Goal: Complete application form

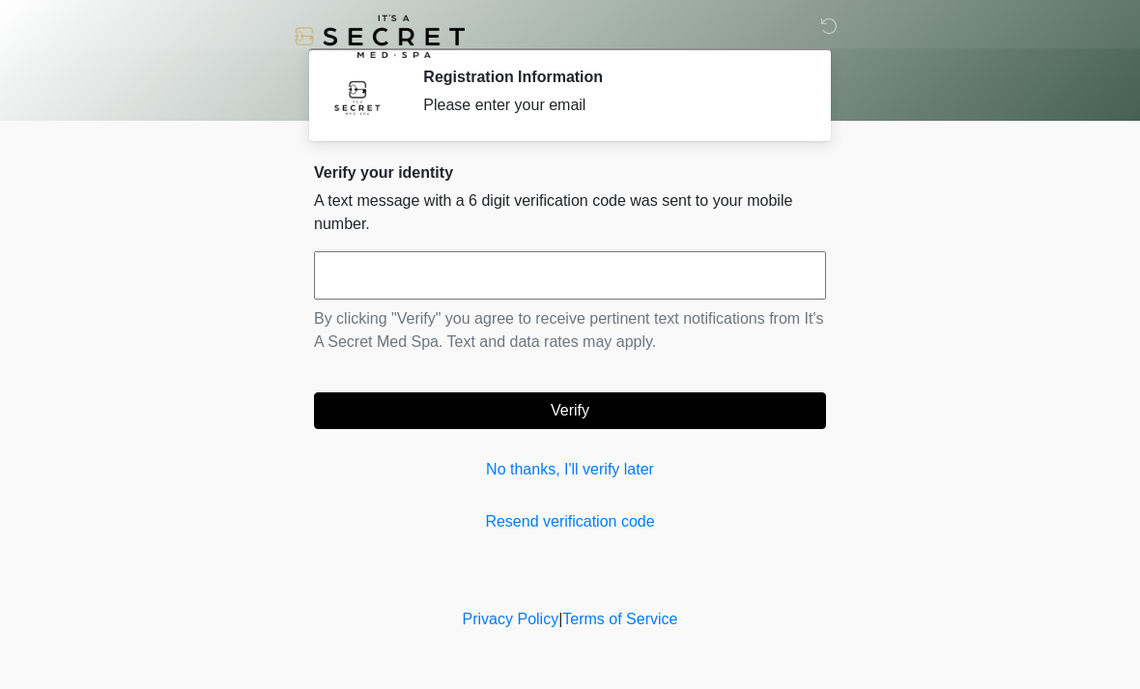
click at [647, 298] on input "text" at bounding box center [570, 275] width 512 height 48
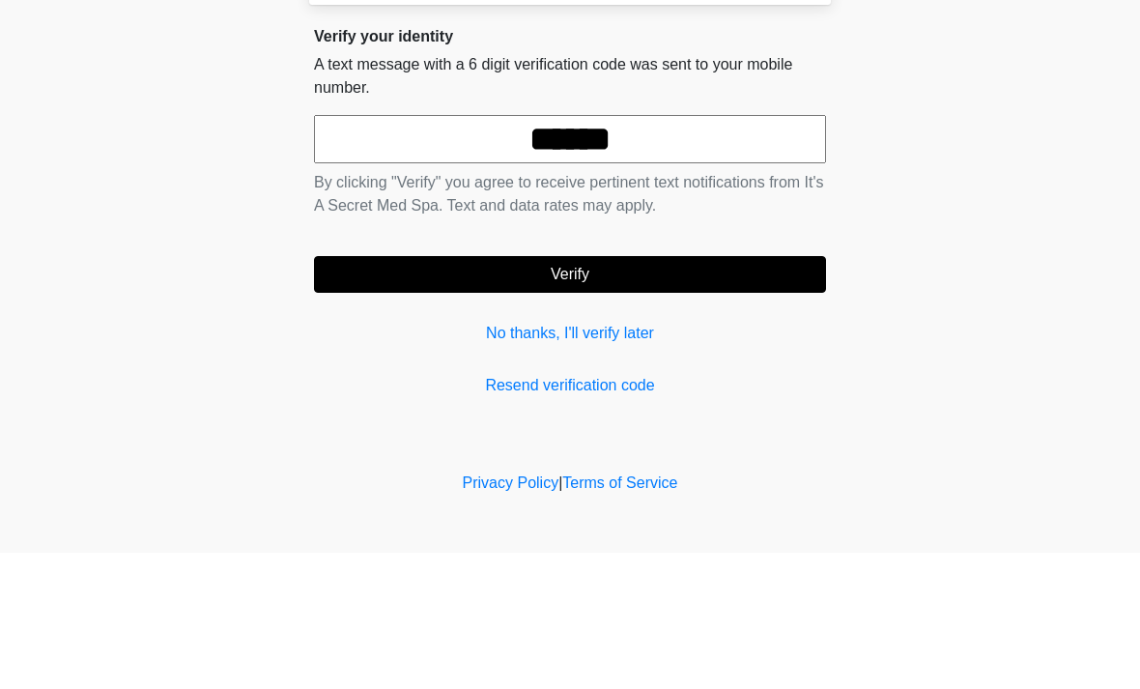
type input "******"
click at [698, 392] on button "Verify" at bounding box center [570, 410] width 512 height 37
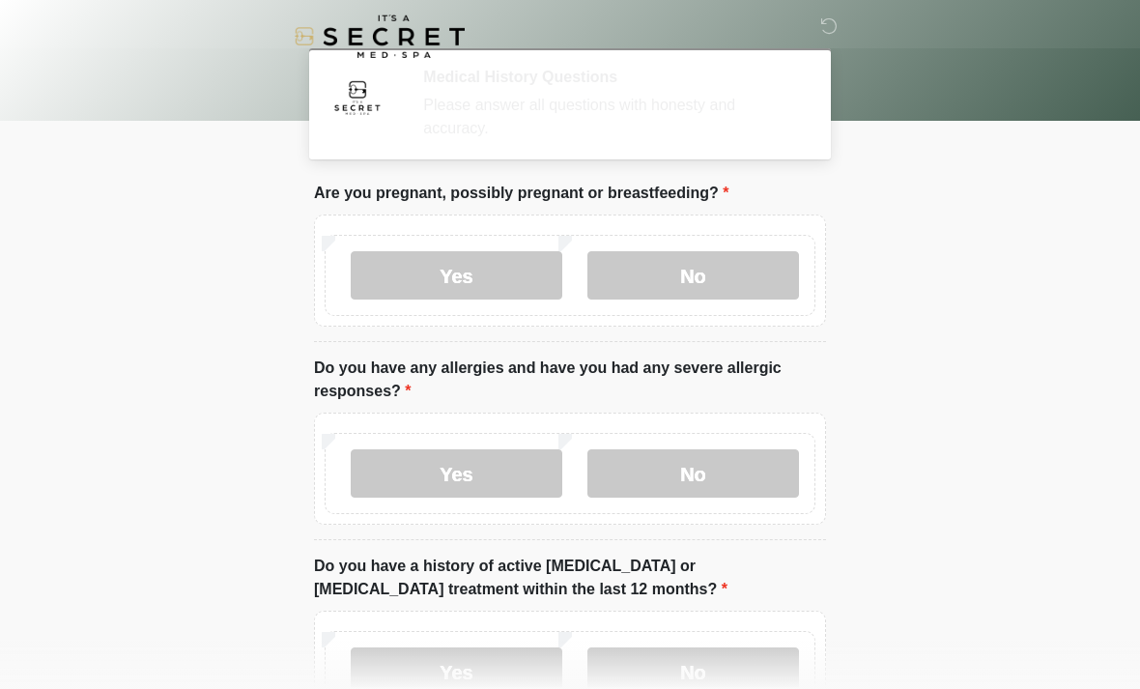
click at [632, 107] on div "Please answer all questions with honesty and accuracy." at bounding box center [610, 117] width 374 height 46
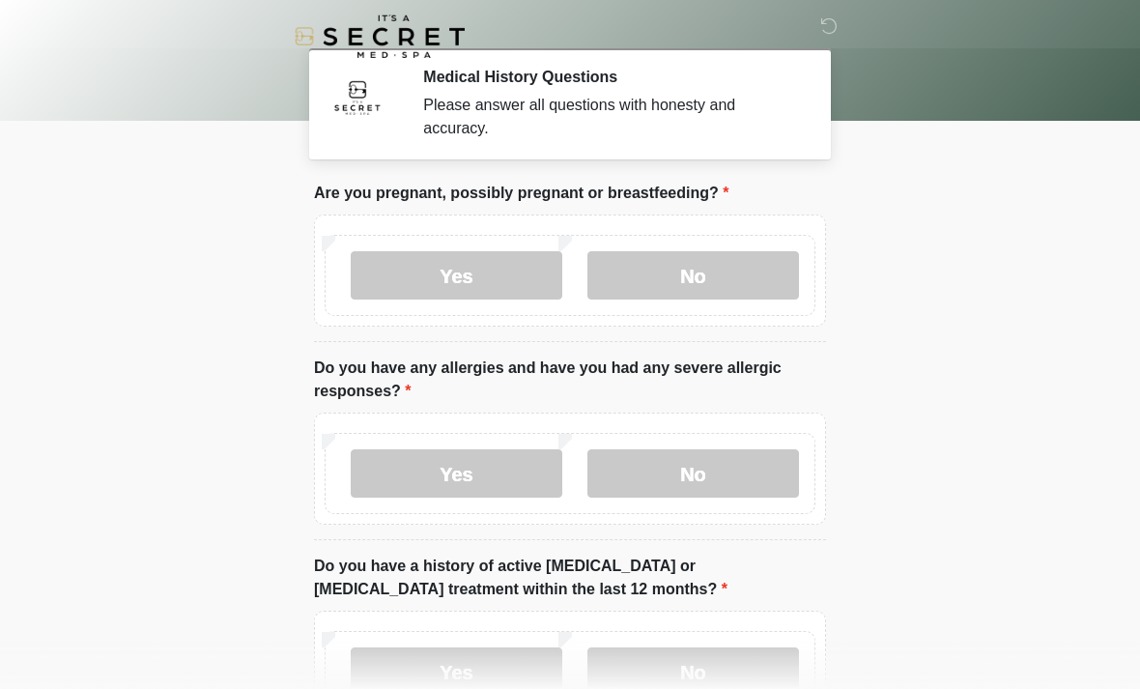
click at [742, 270] on label "No" at bounding box center [693, 275] width 212 height 48
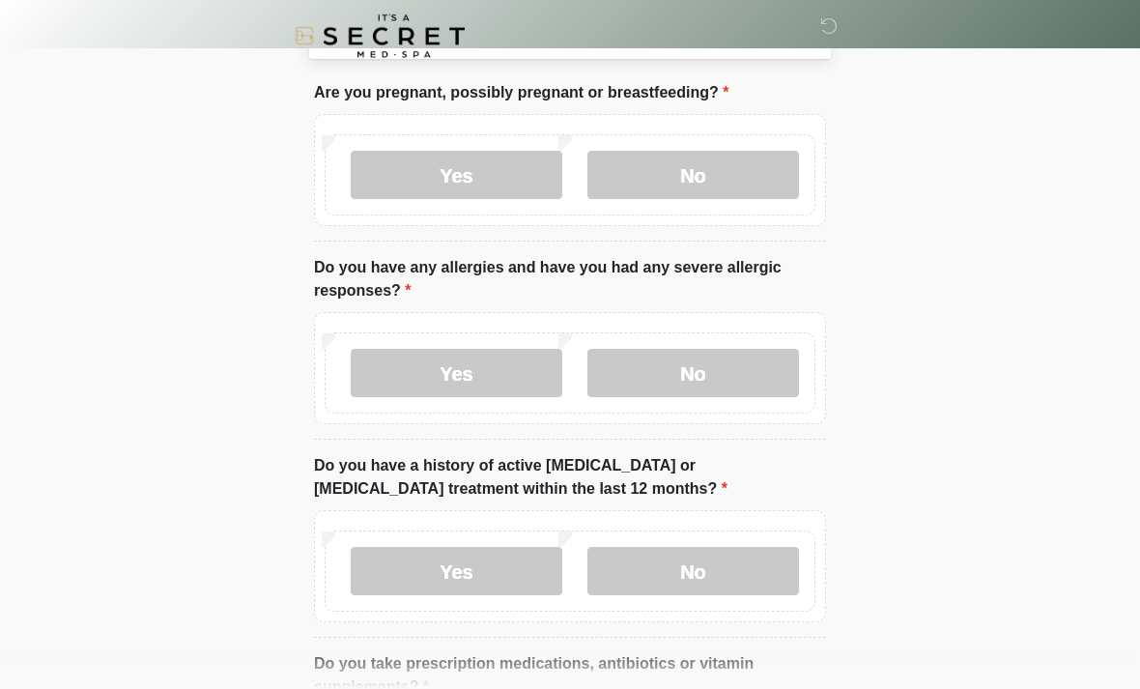
click at [715, 376] on label "No" at bounding box center [693, 374] width 212 height 48
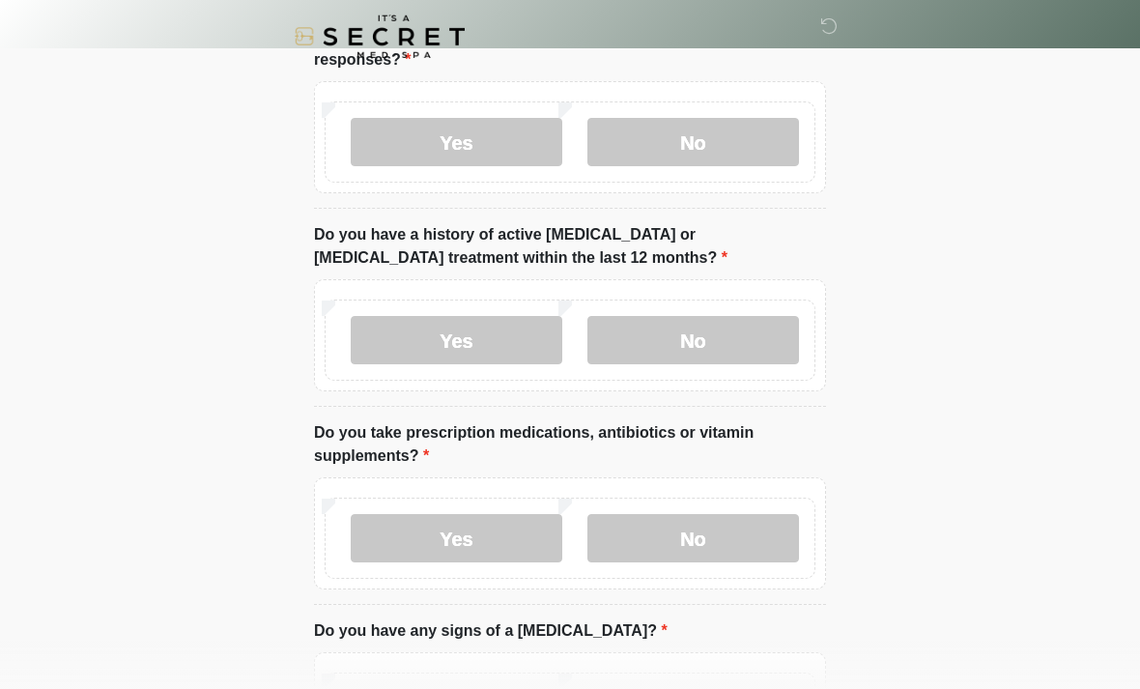
scroll to position [341, 0]
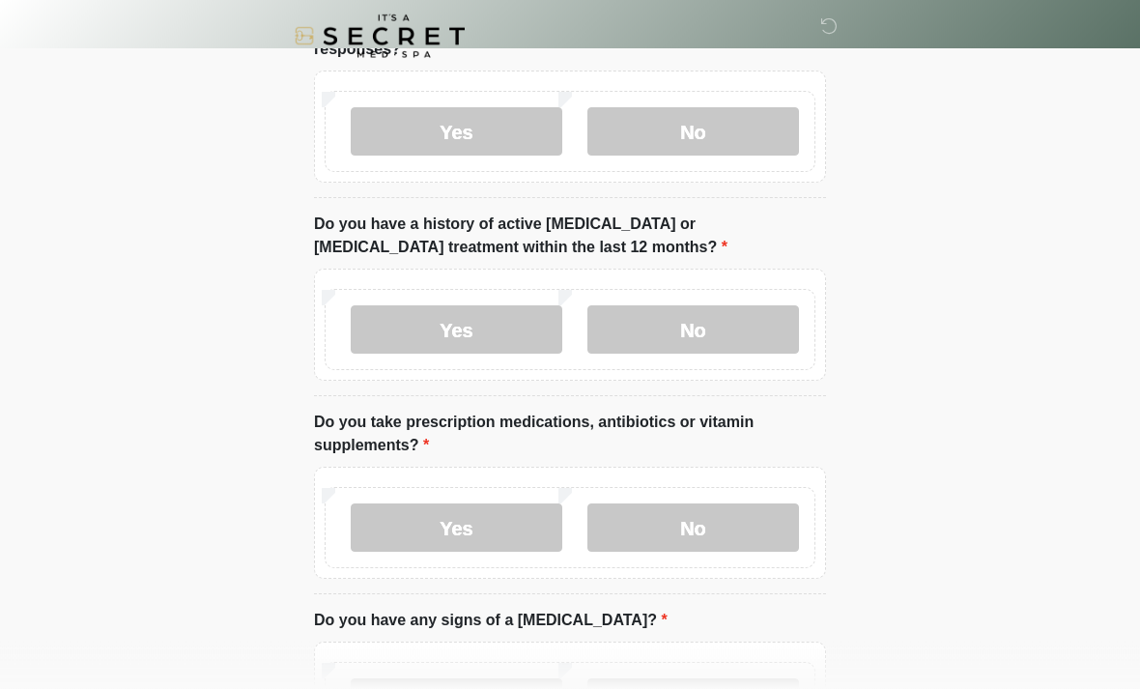
click at [734, 328] on label "No" at bounding box center [693, 330] width 212 height 48
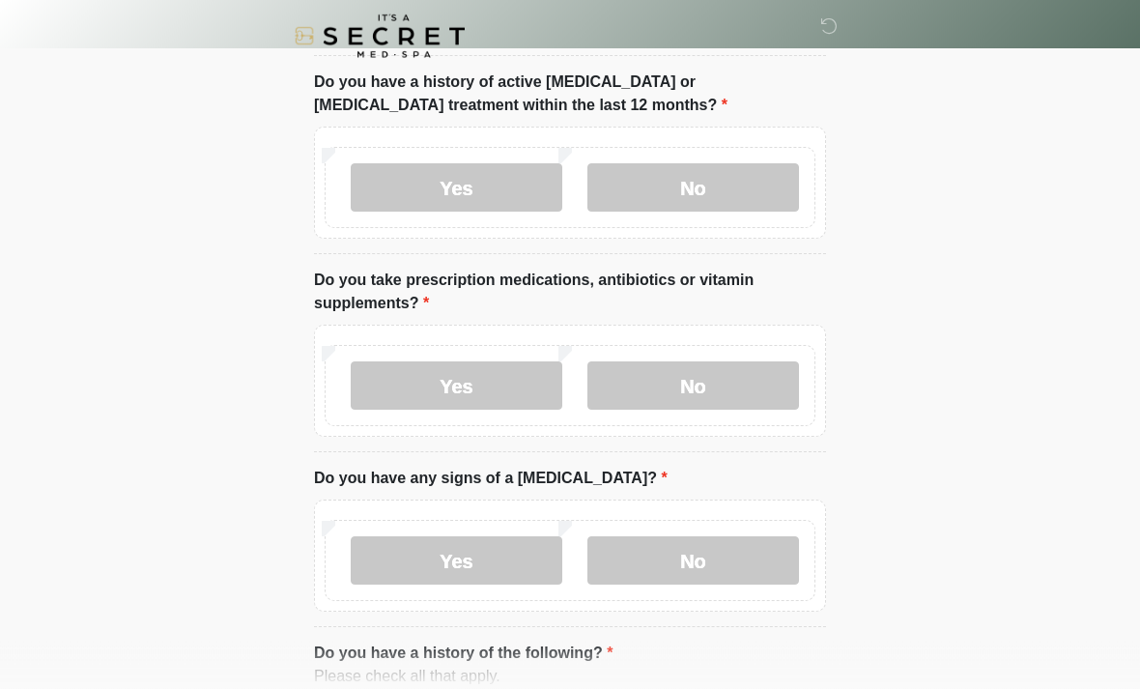
click at [726, 391] on label "No" at bounding box center [693, 386] width 212 height 48
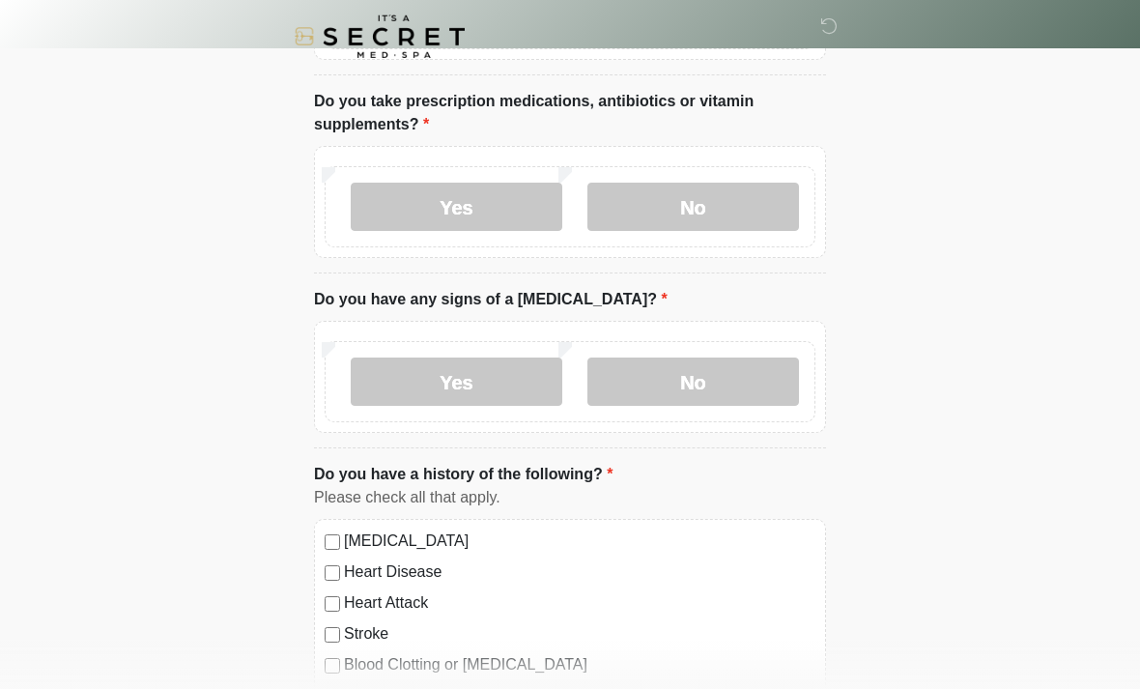
click at [716, 380] on label "No" at bounding box center [693, 381] width 212 height 48
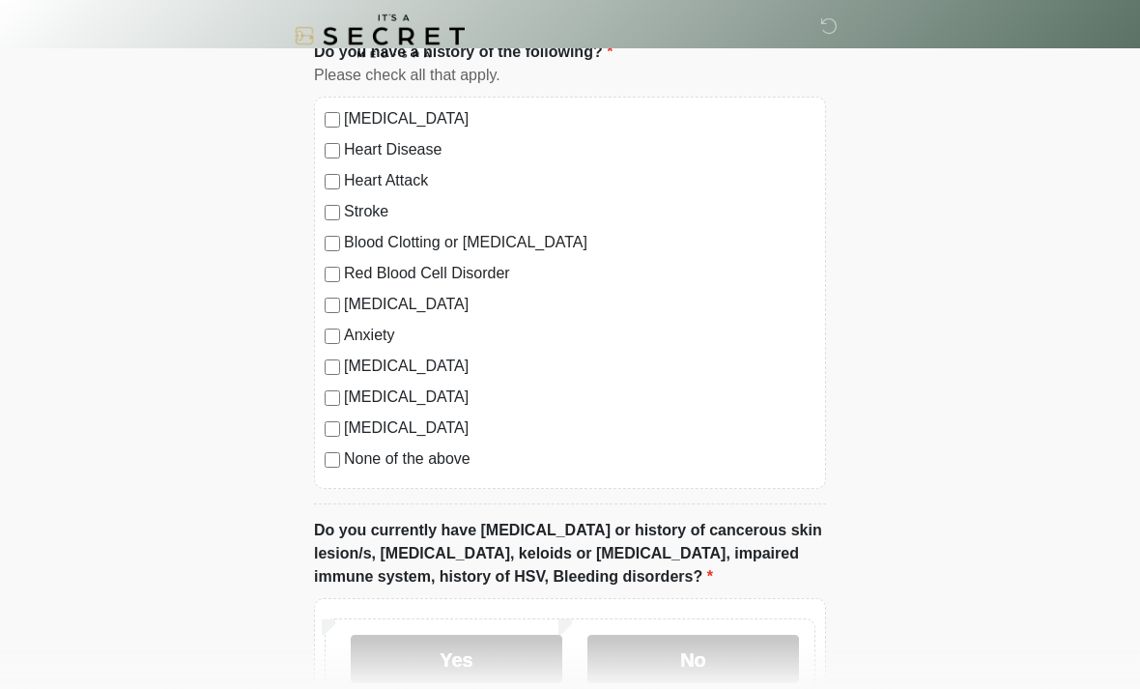
scroll to position [1088, 0]
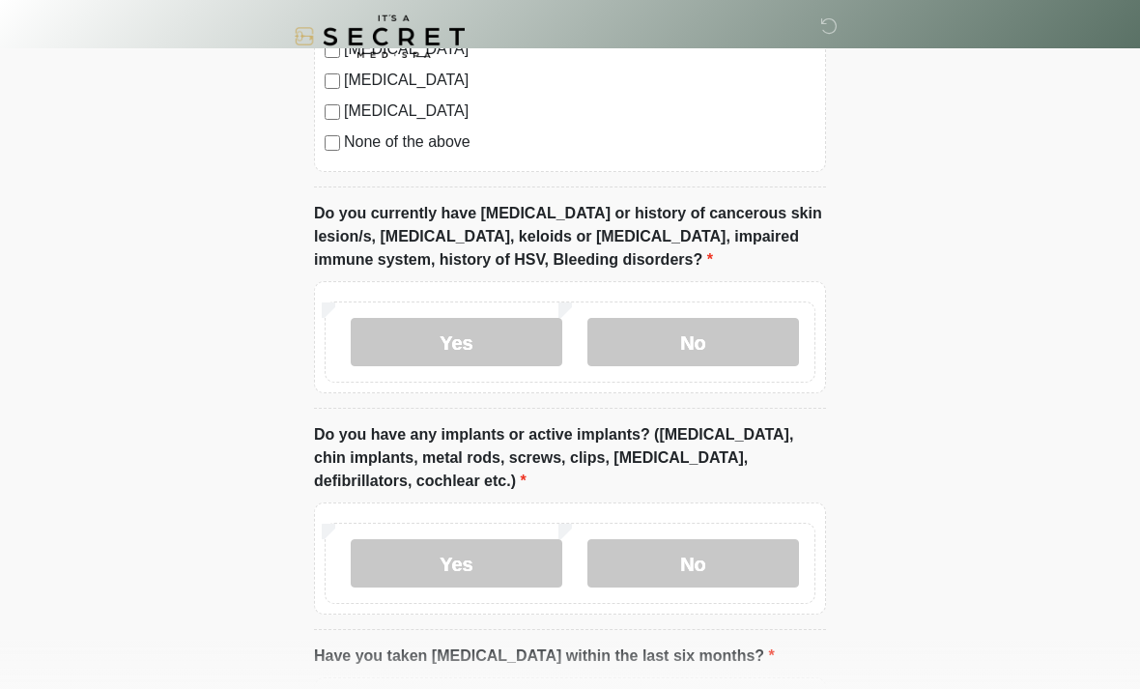
click at [743, 342] on label "No" at bounding box center [693, 342] width 212 height 48
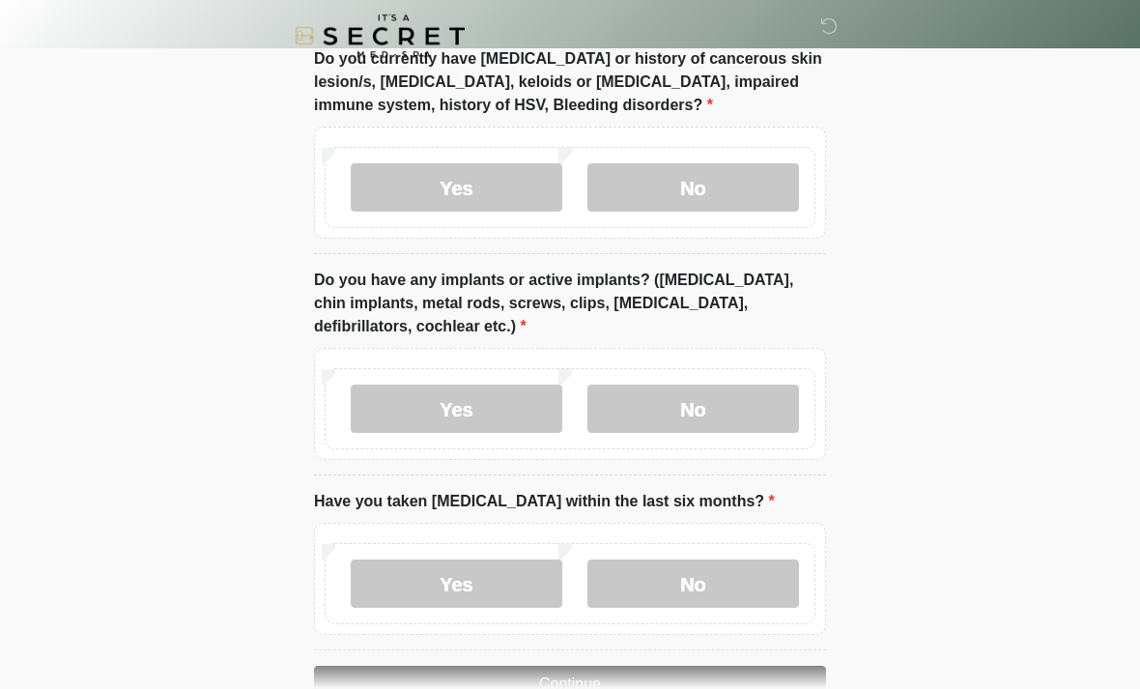
click at [694, 408] on label "No" at bounding box center [693, 409] width 212 height 48
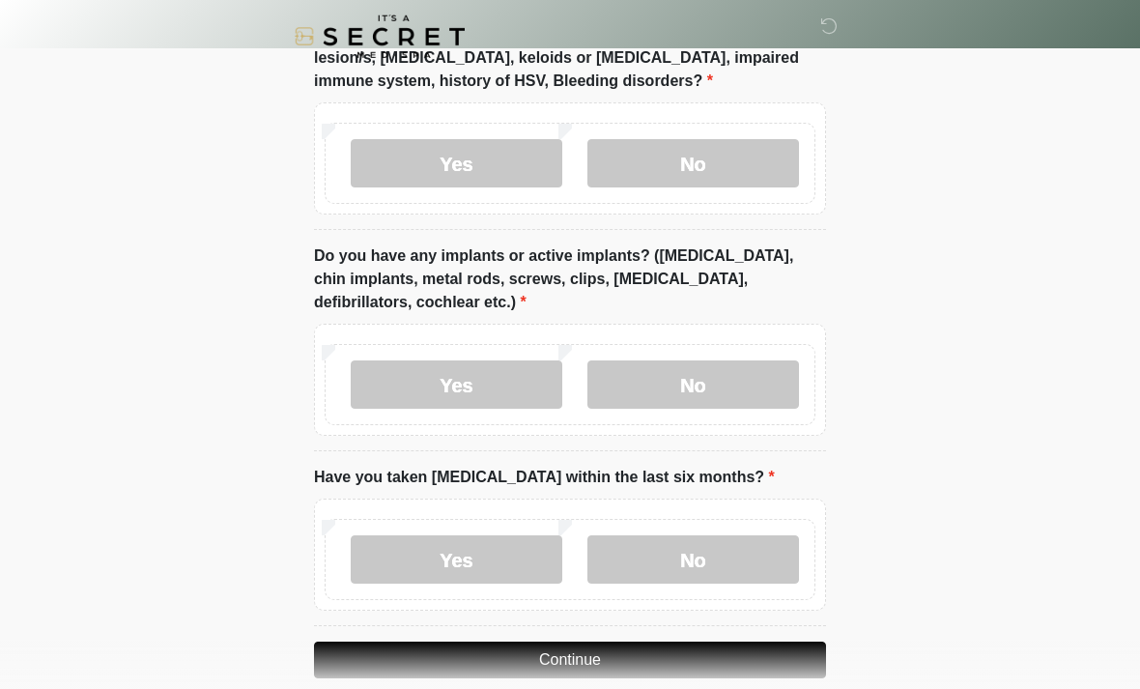
scroll to position [1609, 0]
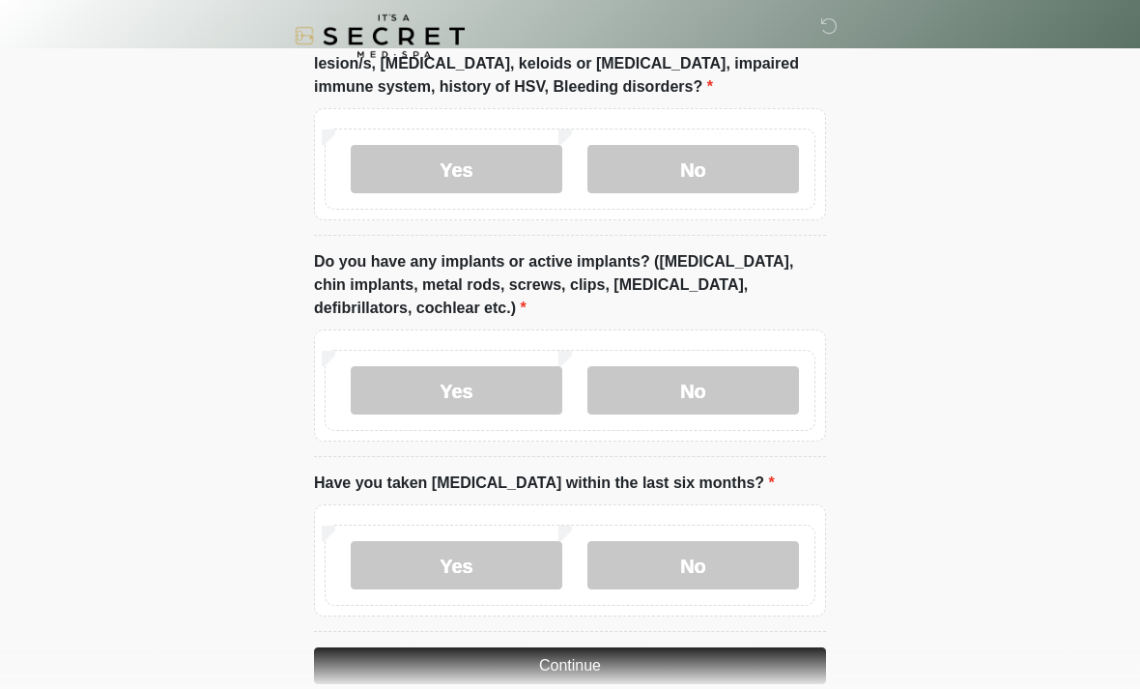
click at [756, 571] on label "No" at bounding box center [693, 566] width 212 height 48
click at [682, 665] on button "Continue" at bounding box center [570, 665] width 512 height 37
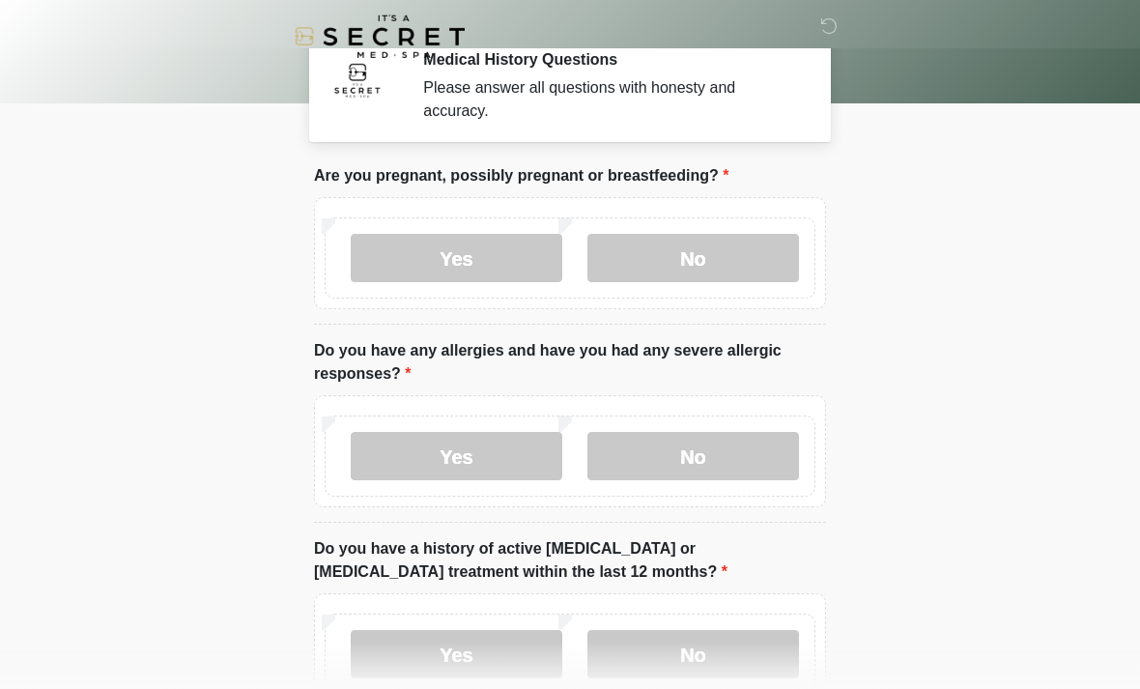
scroll to position [0, 0]
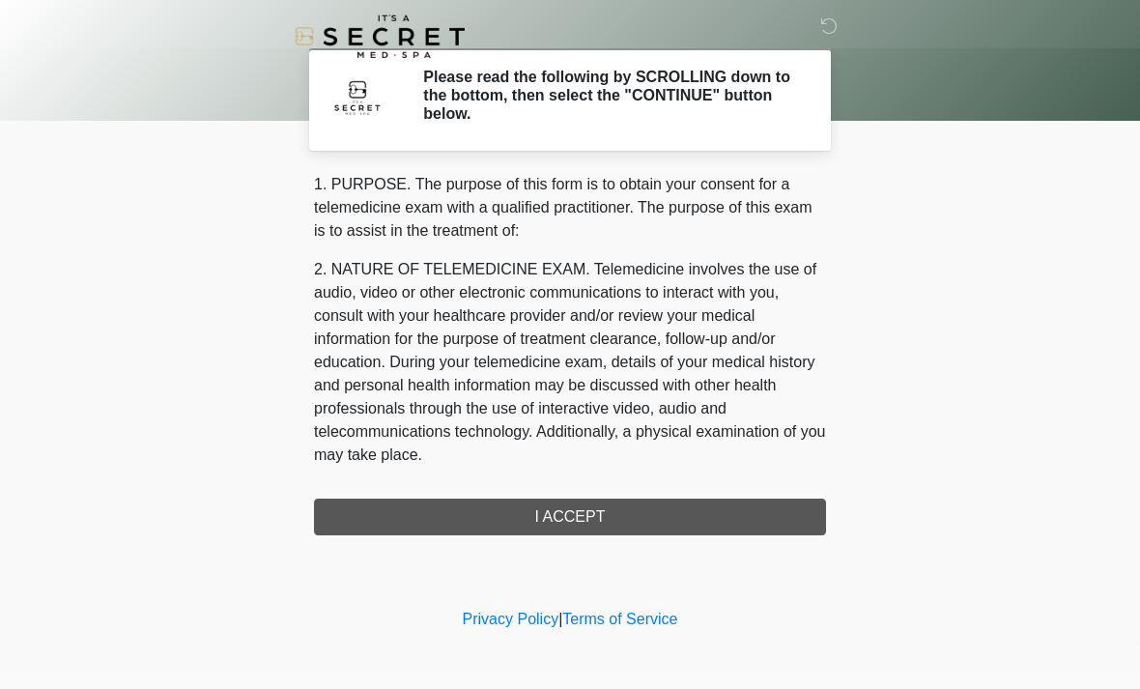
click at [688, 507] on div "1. PURPOSE. The purpose of this form is to obtain your consent for a telemedici…" at bounding box center [570, 354] width 512 height 362
click at [628, 508] on div "1. PURPOSE. The purpose of this form is to obtain your consent for a telemedici…" at bounding box center [570, 354] width 512 height 362
click at [609, 512] on div "1. PURPOSE. The purpose of this form is to obtain your consent for a telemedici…" at bounding box center [570, 354] width 512 height 362
click at [636, 515] on div "1. PURPOSE. The purpose of this form is to obtain your consent for a telemedici…" at bounding box center [570, 354] width 512 height 362
click at [652, 520] on div "1. PURPOSE. The purpose of this form is to obtain your consent for a telemedici…" at bounding box center [570, 354] width 512 height 362
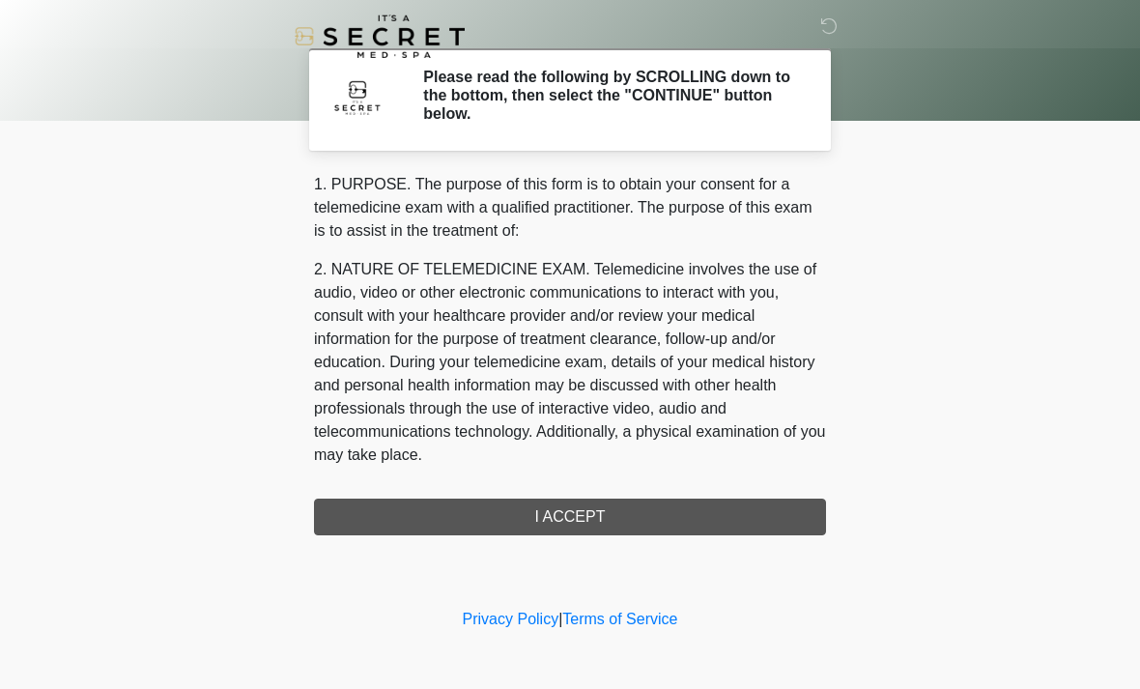
click at [706, 528] on div "1. PURPOSE. The purpose of this form is to obtain your consent for a telemedici…" at bounding box center [570, 354] width 512 height 362
click at [476, 224] on p "1. PURPOSE. The purpose of this form is to obtain your consent for a telemedici…" at bounding box center [570, 208] width 512 height 70
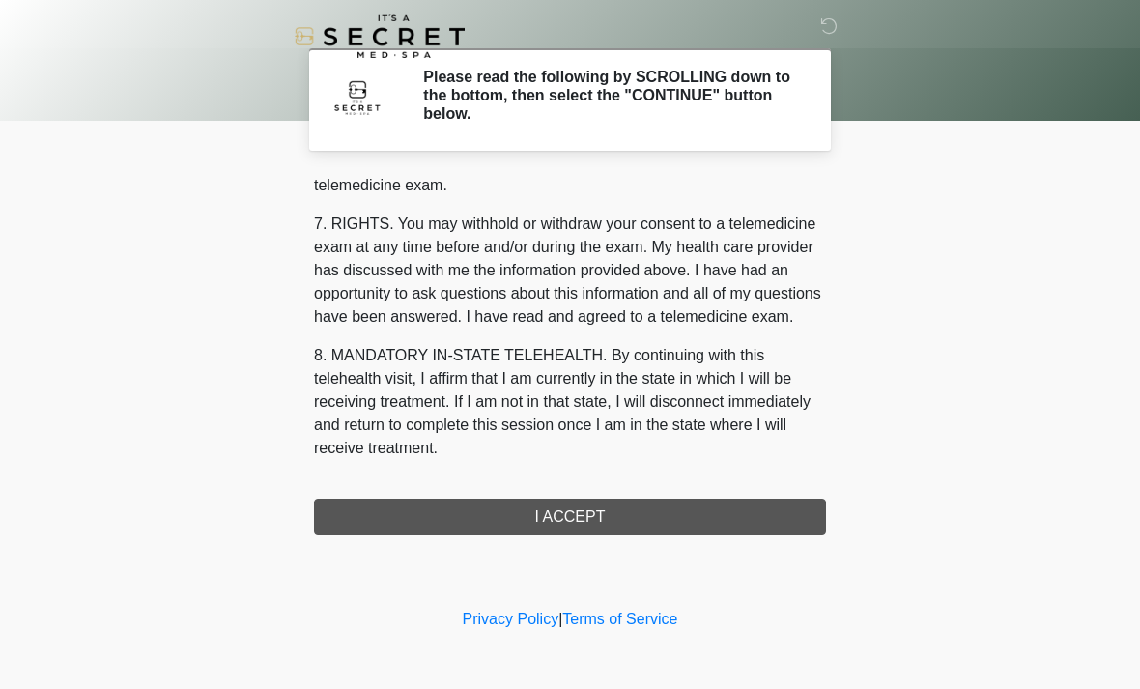
click at [659, 512] on div "1. PURPOSE. The purpose of this form is to obtain your consent for a telemedici…" at bounding box center [570, 354] width 512 height 362
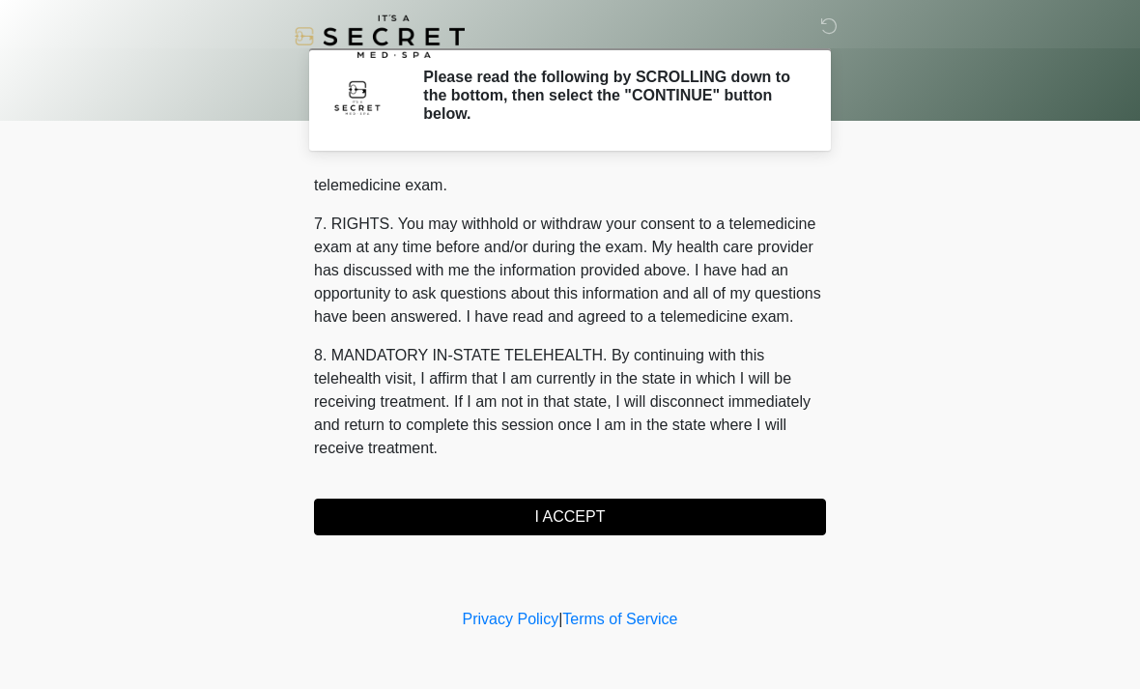
scroll to position [818, 0]
click at [696, 513] on button "I ACCEPT" at bounding box center [570, 517] width 512 height 37
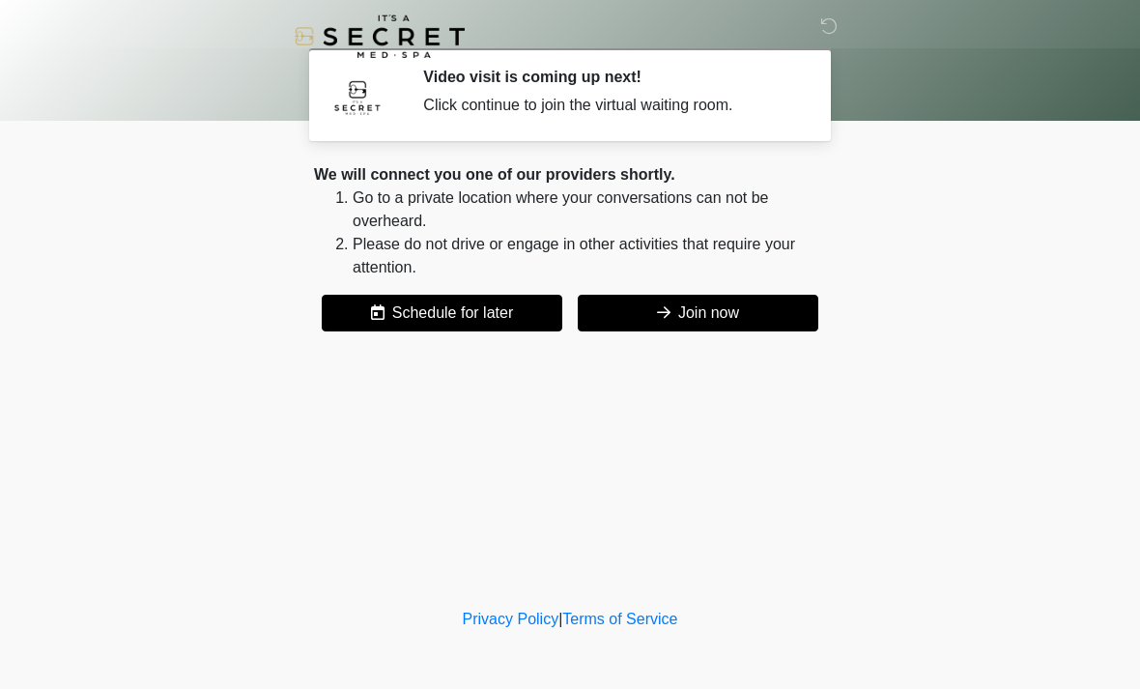
click at [728, 327] on button "Join now" at bounding box center [698, 313] width 241 height 37
